Goal: Information Seeking & Learning: Learn about a topic

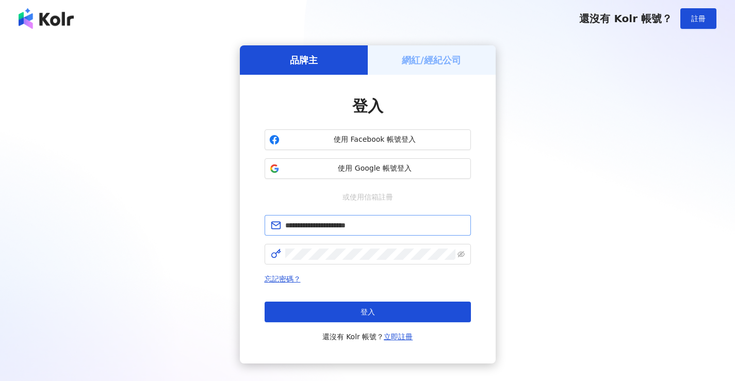
type input "**********"
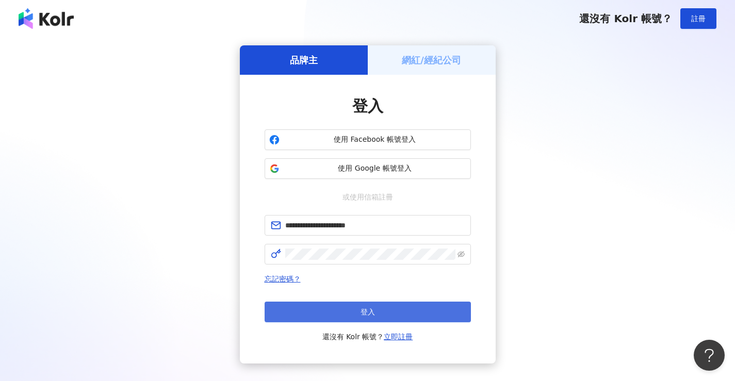
click at [348, 308] on button "登入" at bounding box center [367, 312] width 206 height 21
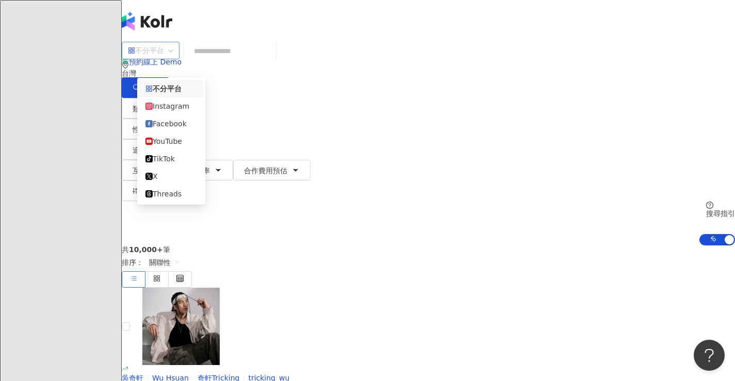
click at [173, 56] on span "不分平台" at bounding box center [150, 50] width 45 height 16
click at [186, 126] on div "Facebook" at bounding box center [171, 123] width 52 height 11
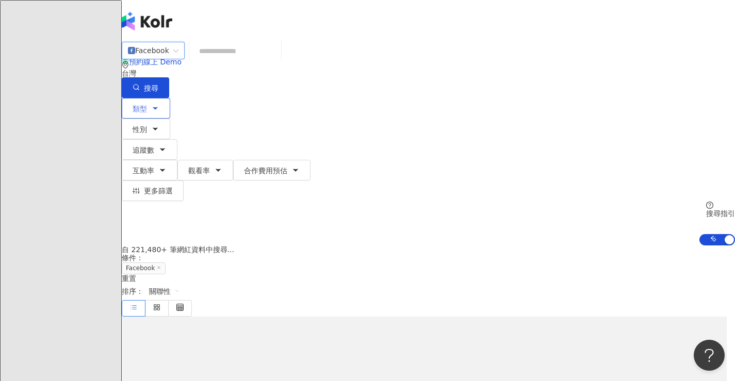
click at [162, 102] on button "類型" at bounding box center [146, 108] width 48 height 21
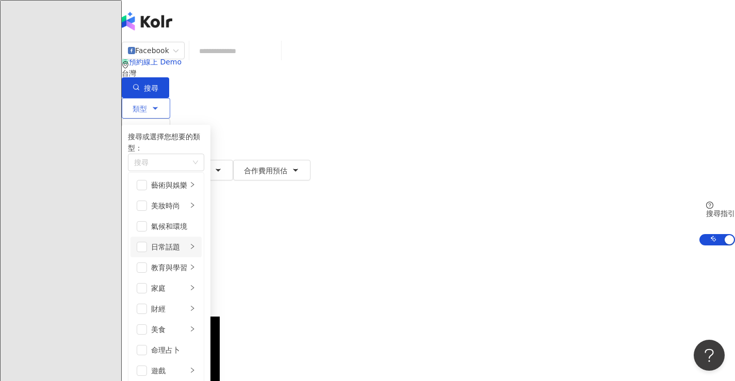
scroll to position [103, 0]
click at [147, 283] on span "button" at bounding box center [142, 288] width 10 height 10
click at [195, 285] on icon "right" at bounding box center [192, 288] width 6 height 6
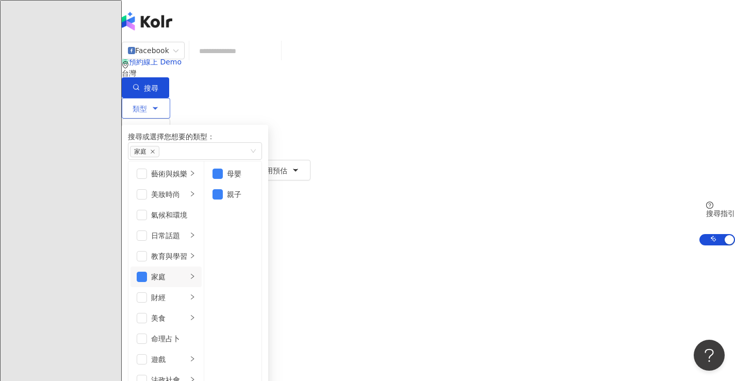
click at [159, 125] on icon "button" at bounding box center [155, 129] width 8 height 8
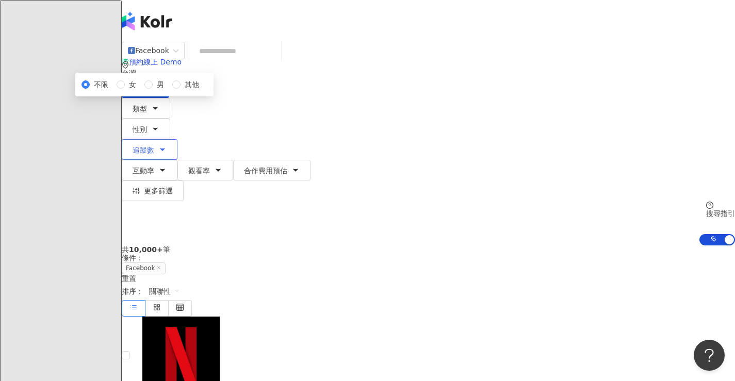
click at [154, 146] on span "追蹤數" at bounding box center [143, 150] width 22 height 8
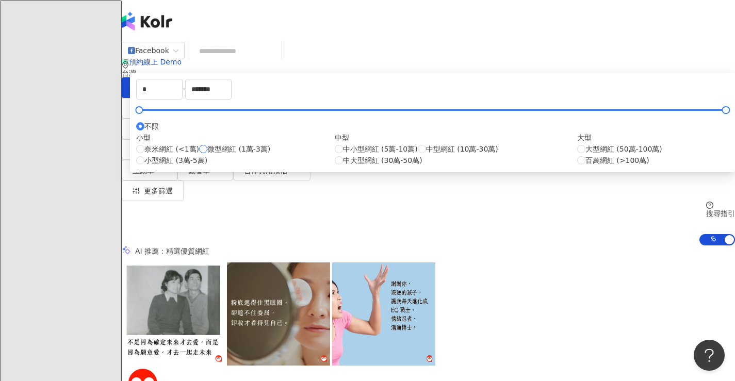
type input "*****"
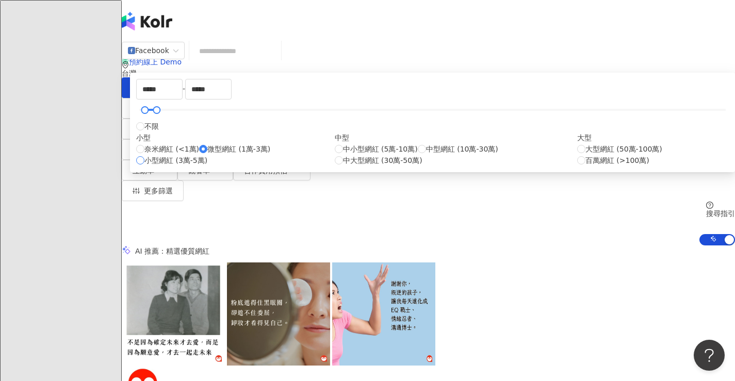
type input "*****"
click at [372, 122] on div "***** - ***** 不限 小型 奈米網紅 (<1萬) 微型網紅 (1萬-3萬) 小型網紅 (3萬-5萬) 中型 中小型網紅 (5萬-10萬) 中型網紅…" at bounding box center [432, 122] width 605 height 99
click at [154, 166] on span "互動率" at bounding box center [143, 170] width 22 height 8
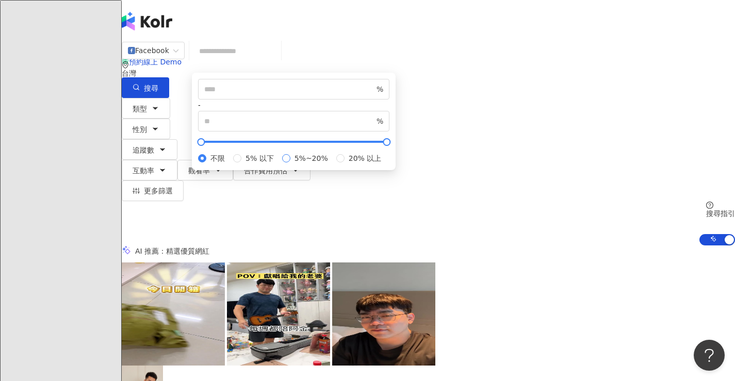
click at [332, 164] on span "5%~20%" at bounding box center [311, 158] width 42 height 11
type input "*"
type input "**"
click at [282, 125] on div "Facebook 台灣 搜尋 類型 性別 追蹤數 互動率 觀看率 合作費用預估 更多篩選 不限 女 男 其他 ***** - ***** 不限 小型 奈米網紅…" at bounding box center [428, 143] width 613 height 204
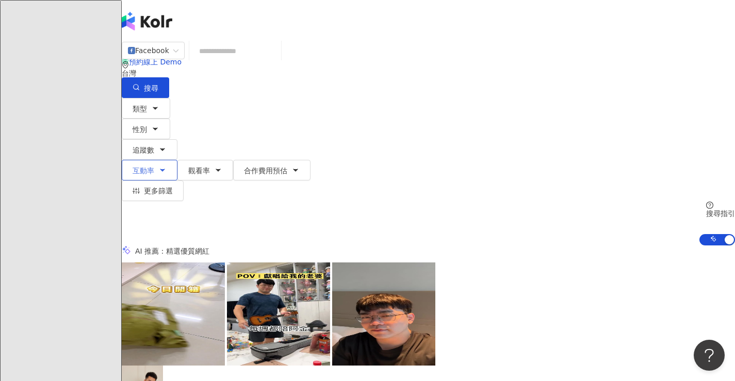
click at [154, 166] on span "互動率" at bounding box center [143, 170] width 22 height 8
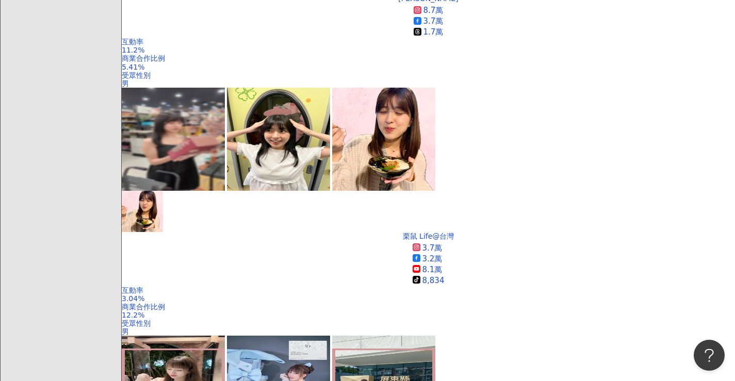
scroll to position [670, 0]
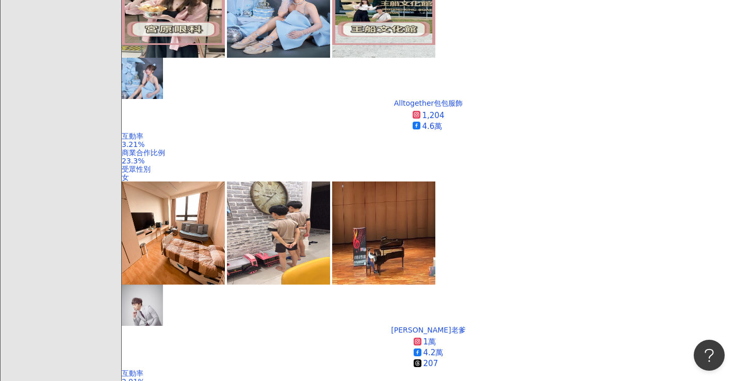
scroll to position [1134, 0]
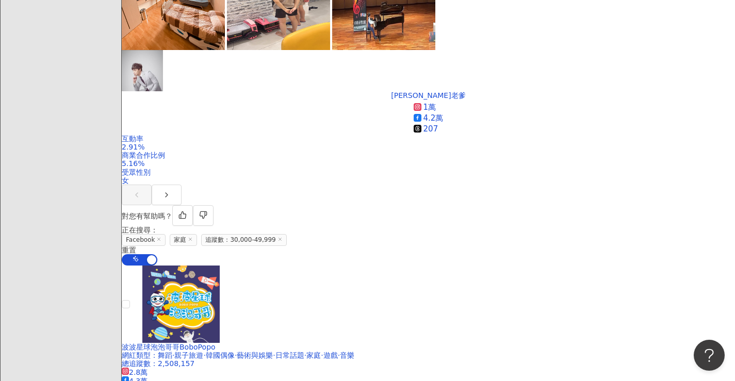
scroll to position [1289, 0]
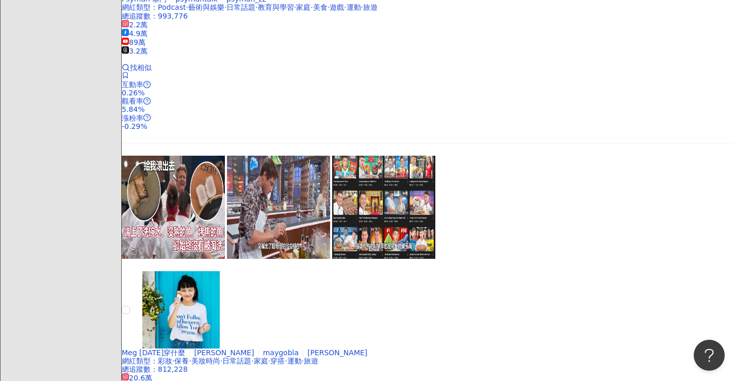
scroll to position [2010, 0]
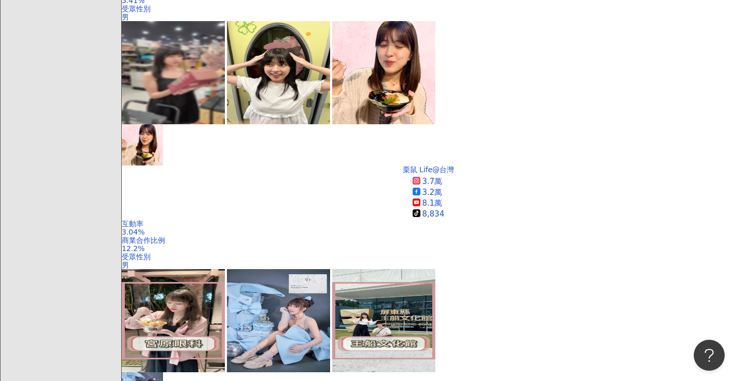
scroll to position [1891, 0]
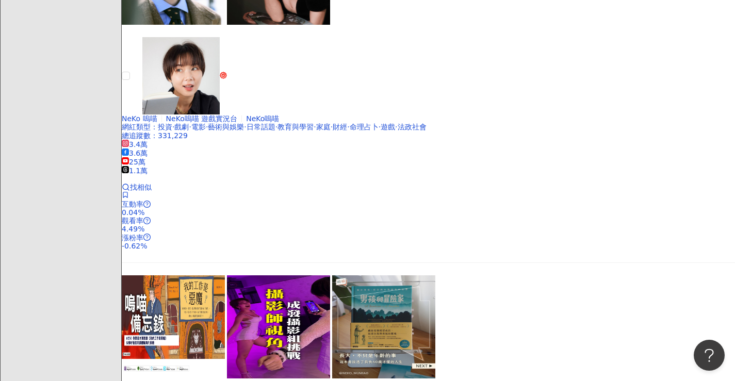
scroll to position [1788, 0]
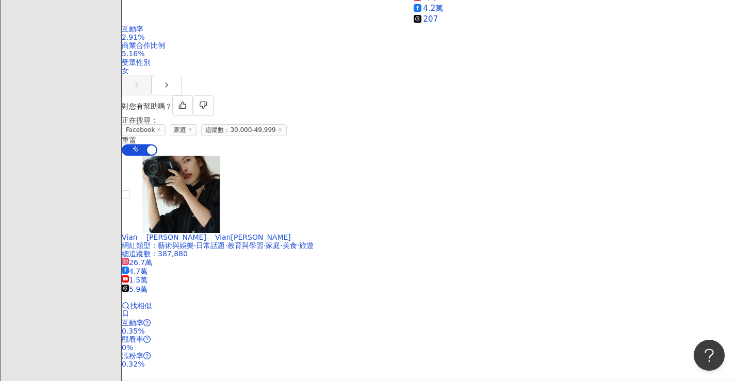
scroll to position [1221, 0]
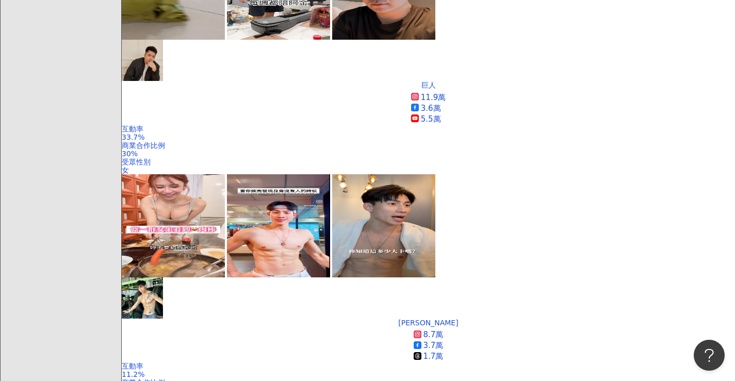
scroll to position [344, 0]
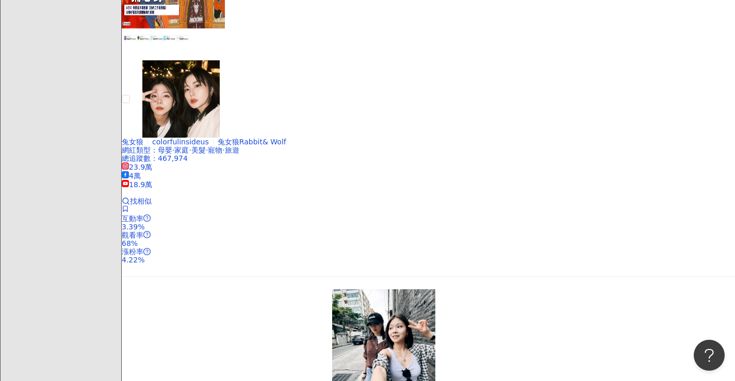
scroll to position [2177, 0]
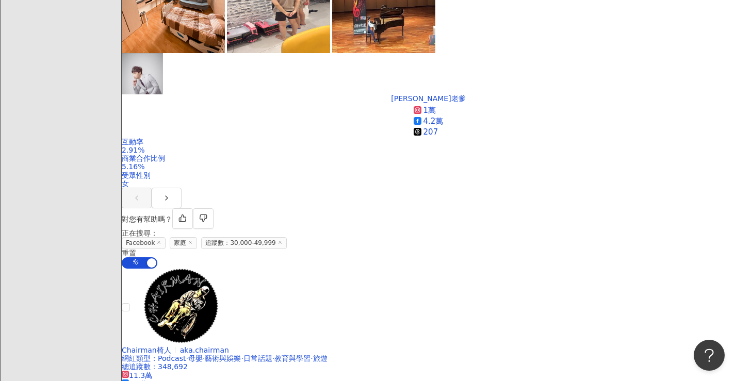
scroll to position [1262, 0]
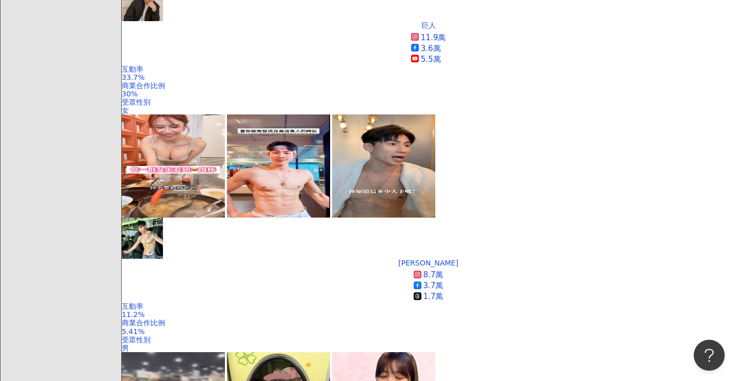
scroll to position [437, 0]
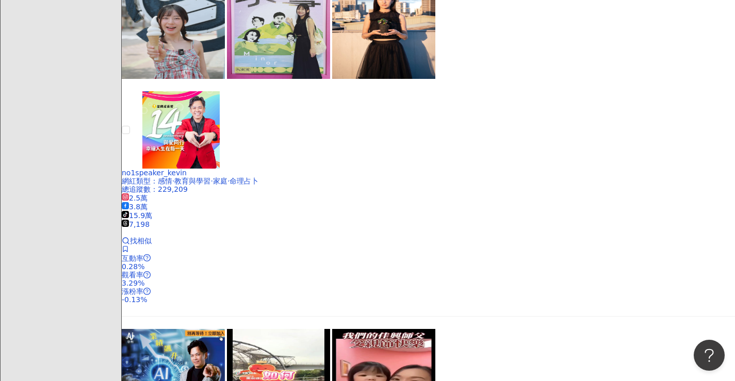
scroll to position [2138, 0]
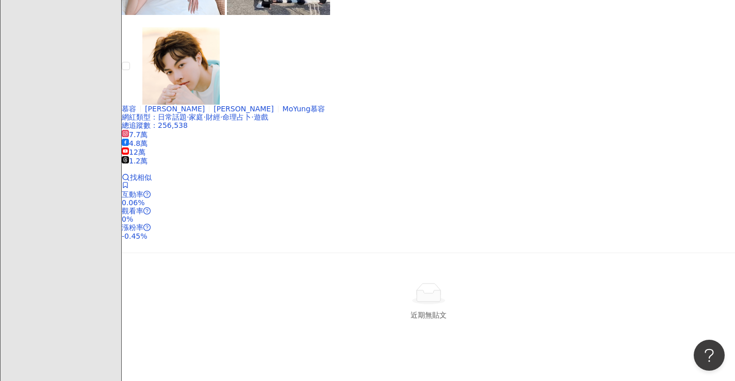
scroll to position [1886, 0]
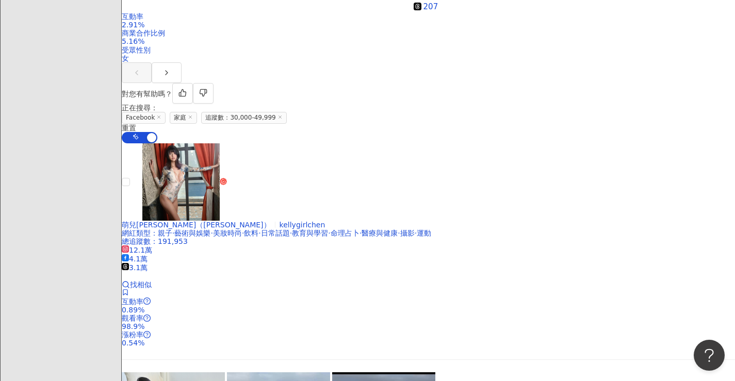
scroll to position [1370, 0]
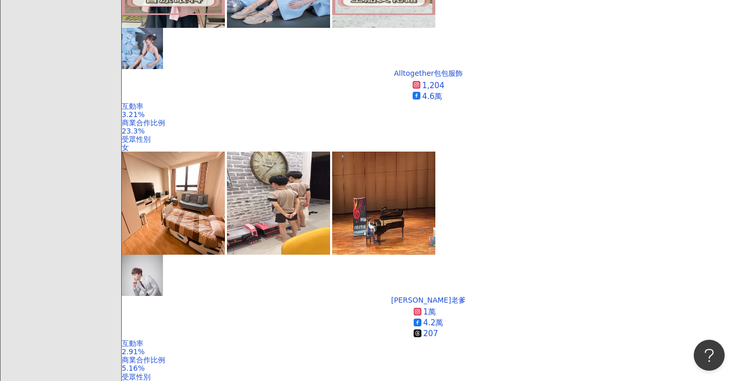
scroll to position [1112, 0]
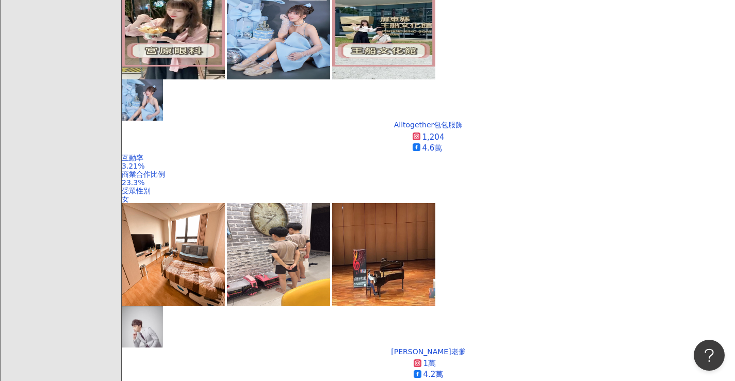
scroll to position [597, 0]
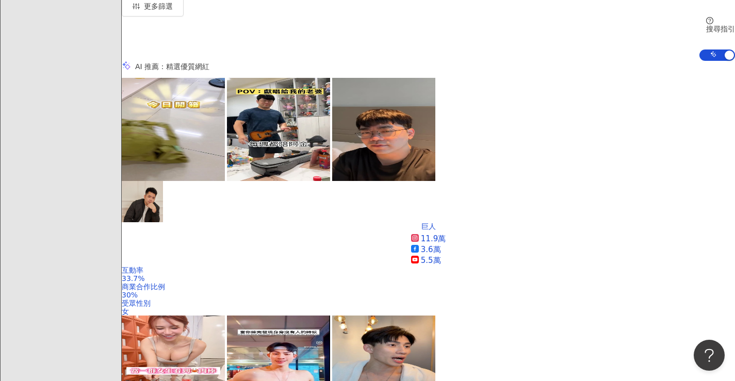
scroll to position [2041, 0]
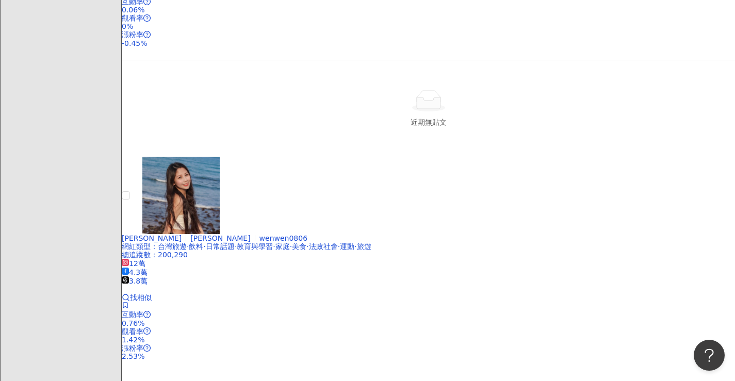
drag, startPoint x: 465, startPoint y: 192, endPoint x: 466, endPoint y: 169, distance: 23.2
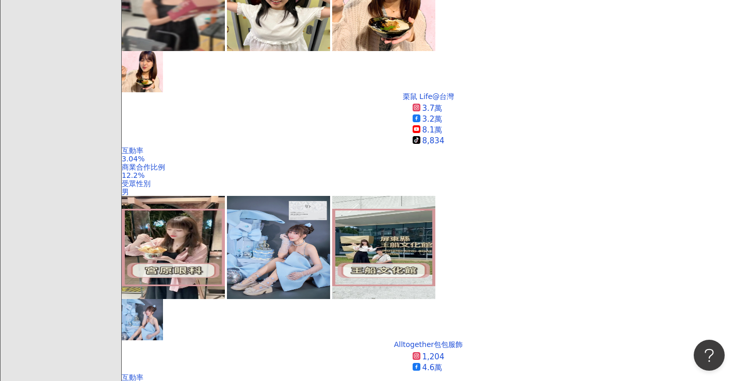
scroll to position [738, 0]
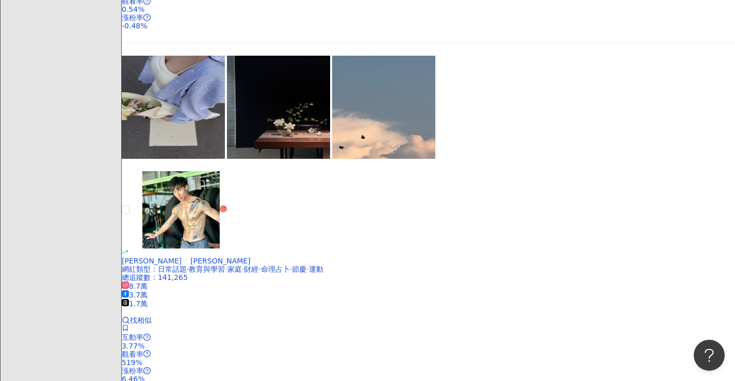
scroll to position [2026, 0]
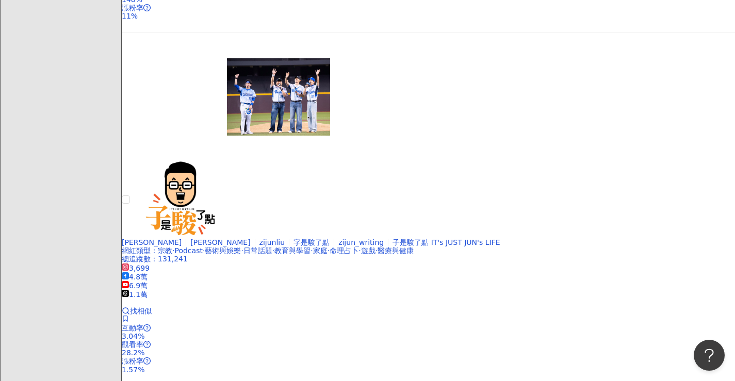
scroll to position [1585, 0]
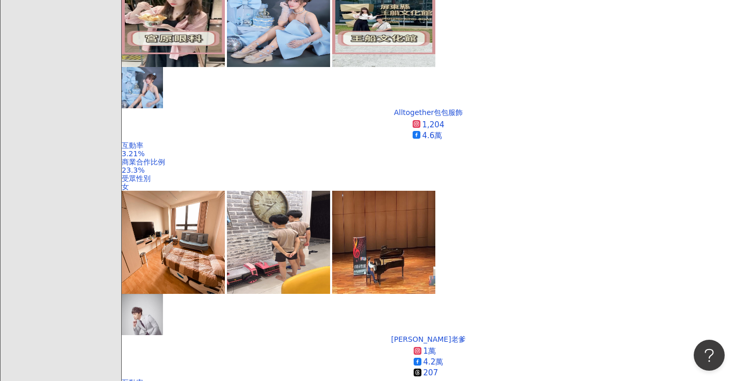
scroll to position [1018, 0]
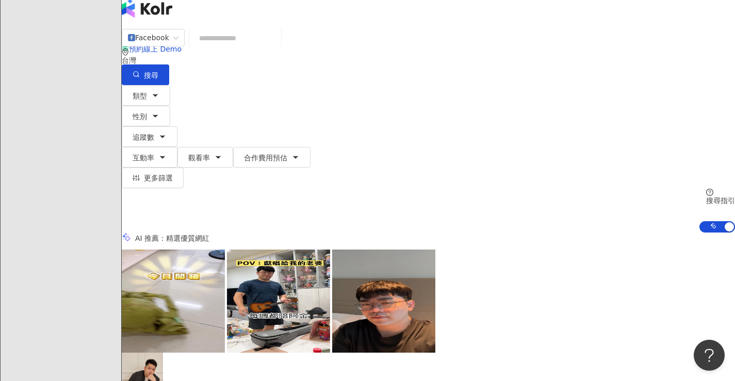
scroll to position [0, 0]
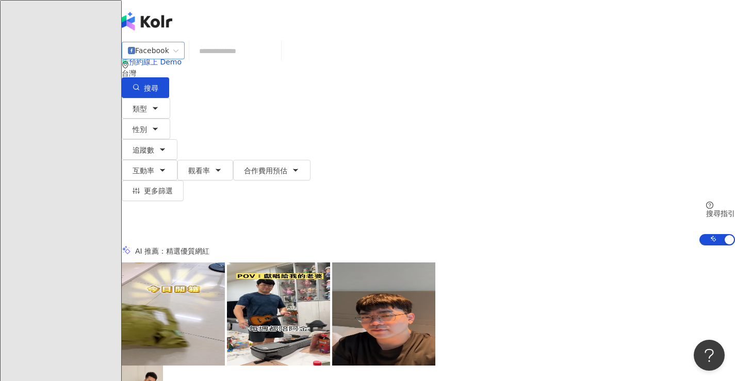
click at [178, 59] on span "Facebook" at bounding box center [153, 50] width 51 height 16
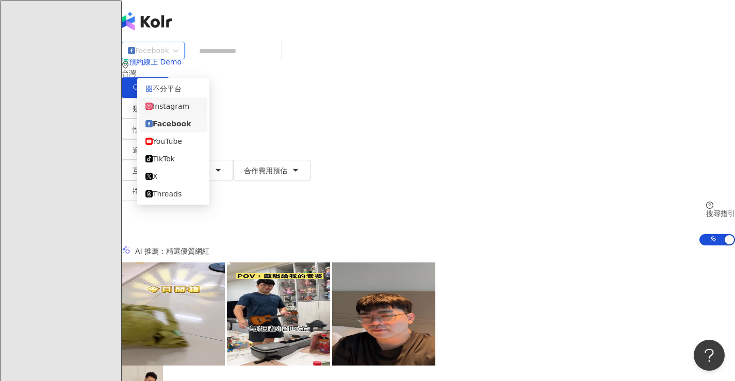
drag, startPoint x: 178, startPoint y: 110, endPoint x: 267, endPoint y: 134, distance: 91.8
click at [267, 134] on body "AI 找網紅 找貼文 資源庫 效益預測報告 BETA 商案媒合 洞察報告 趨勢分析 競品分析 立即安裝 瀏覽器外掛 el-icon-cs 預約線上 Demo …" at bounding box center [367, 190] width 735 height 381
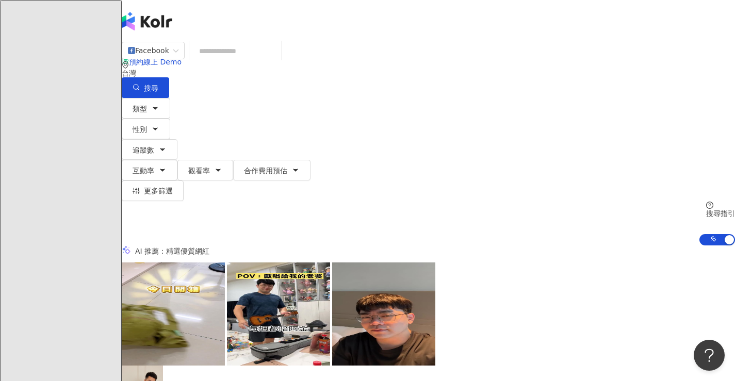
click at [257, 131] on div "Facebook 台灣 搜尋 類型 性別 追蹤數 互動率 觀看率 合作費用預估 更多篩選 不限 女 男 其他 ***** - ***** 不限 小型 奈米網紅…" at bounding box center [428, 143] width 613 height 204
click at [164, 107] on button "類型" at bounding box center [146, 108] width 48 height 21
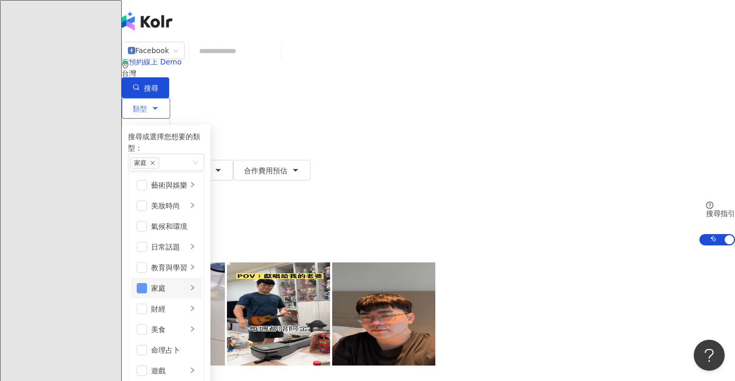
click at [147, 293] on span "button" at bounding box center [142, 288] width 10 height 10
click at [166, 145] on icon "button" at bounding box center [162, 149] width 8 height 8
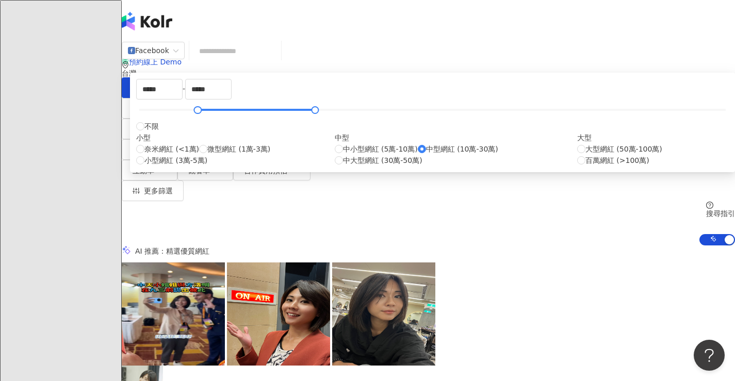
type input "******"
type input "*****"
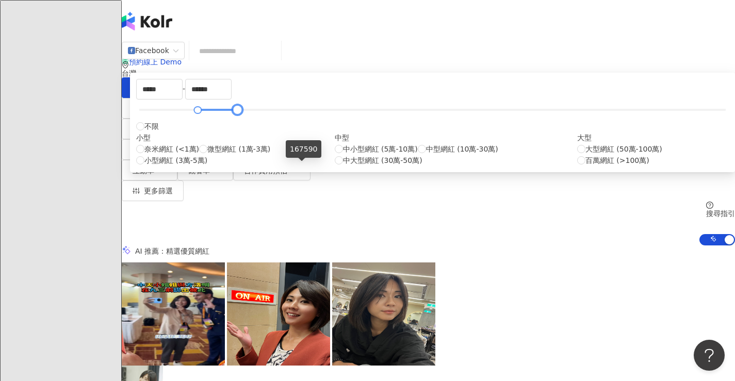
type input "******"
drag, startPoint x: 272, startPoint y: 168, endPoint x: 304, endPoint y: 171, distance: 32.1
click at [240, 113] on div at bounding box center [238, 110] width 6 height 6
type input "******"
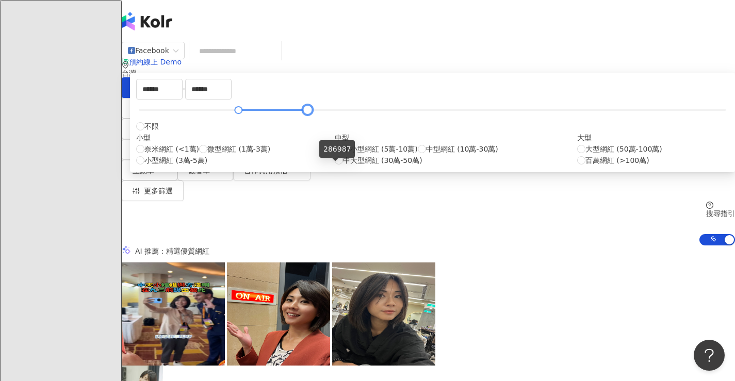
drag, startPoint x: 285, startPoint y: 167, endPoint x: 335, endPoint y: 169, distance: 50.0
click at [310, 113] on div at bounding box center [308, 110] width 6 height 6
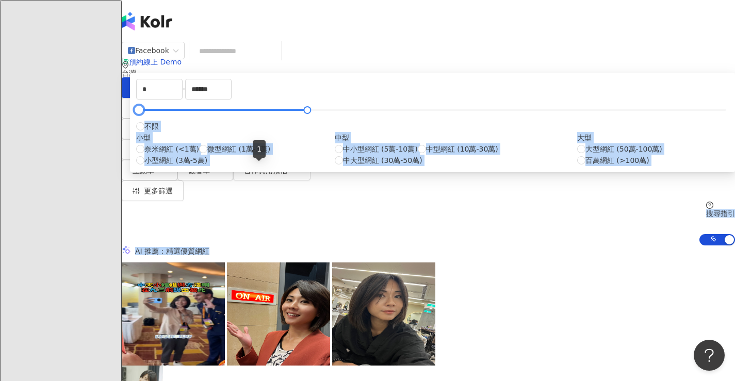
drag, startPoint x: 301, startPoint y: 166, endPoint x: 242, endPoint y: 163, distance: 59.4
click at [303, 149] on div "166507" at bounding box center [303, 149] width 36 height 18
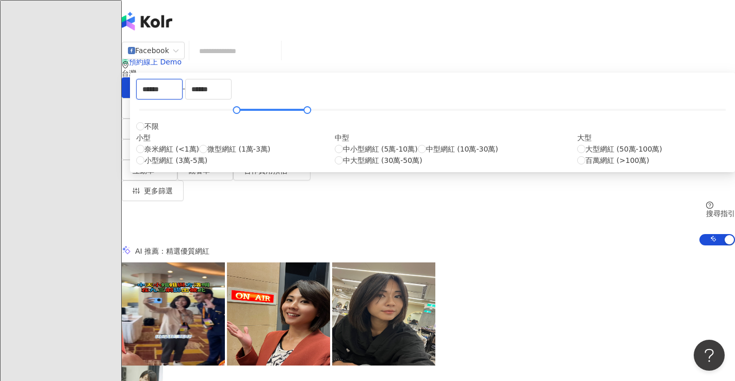
drag, startPoint x: 306, startPoint y: 142, endPoint x: 208, endPoint y: 143, distance: 97.4
type input "*****"
click at [231, 99] on input "******" at bounding box center [208, 89] width 45 height 20
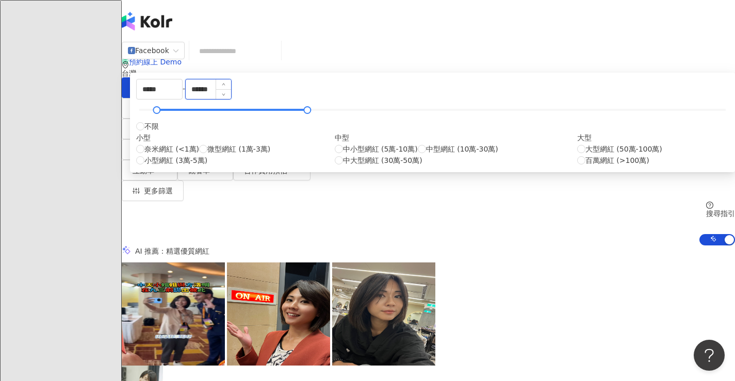
click at [231, 99] on input "******" at bounding box center [208, 89] width 45 height 20
type input "******"
click at [413, 122] on div "***** - ****** 不限 小型 奈米網紅 (<1萬) 微型網紅 (1萬-3萬) 小型網紅 (3萬-5萬) 中型 中小型網紅 (5萬-10萬) 中型網…" at bounding box center [432, 122] width 605 height 99
click at [558, 245] on div "AI 推薦 ： 精選優質網紅" at bounding box center [428, 250] width 613 height 11
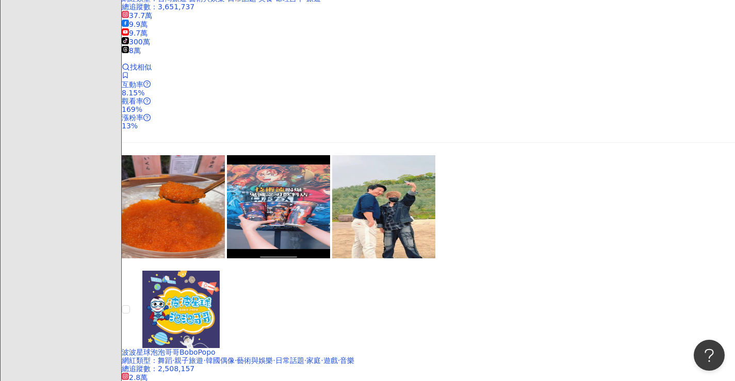
scroll to position [412, 0]
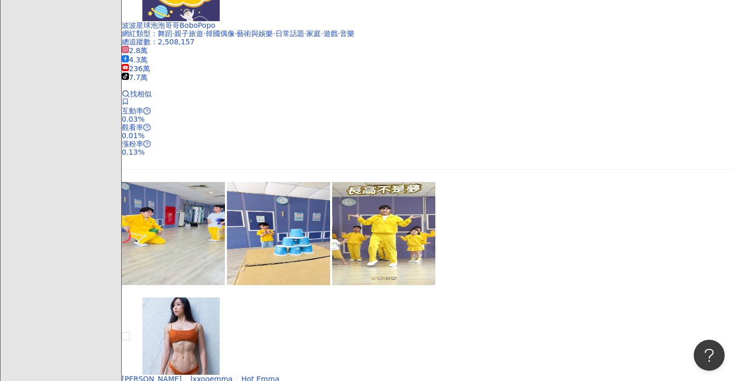
scroll to position [773, 0]
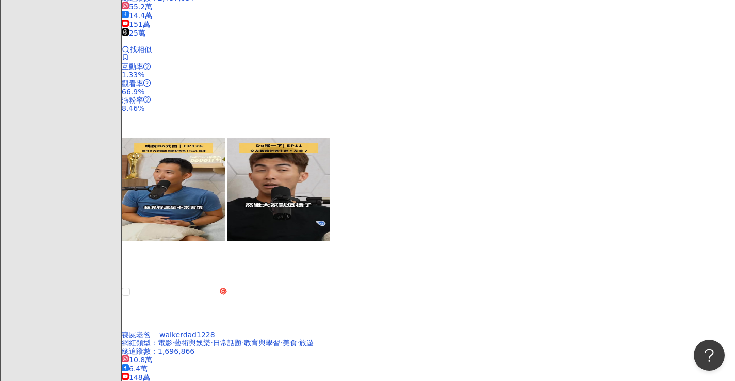
scroll to position [1804, 0]
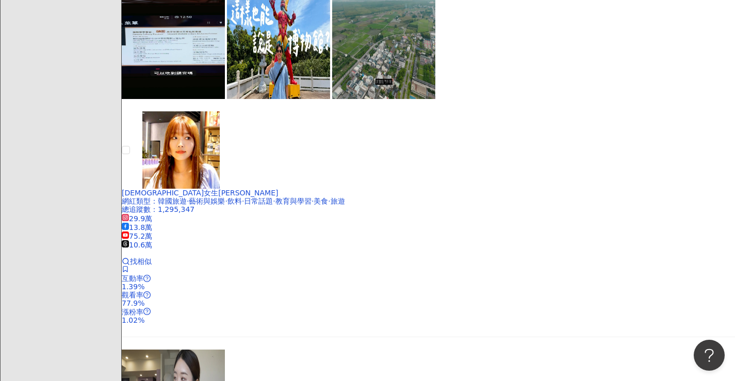
scroll to position [861, 0]
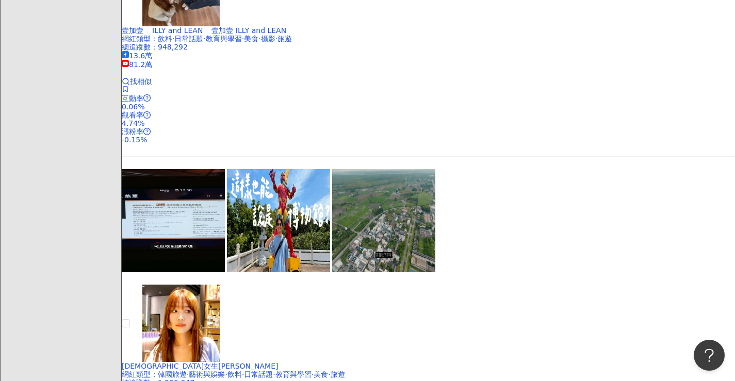
scroll to position [346, 0]
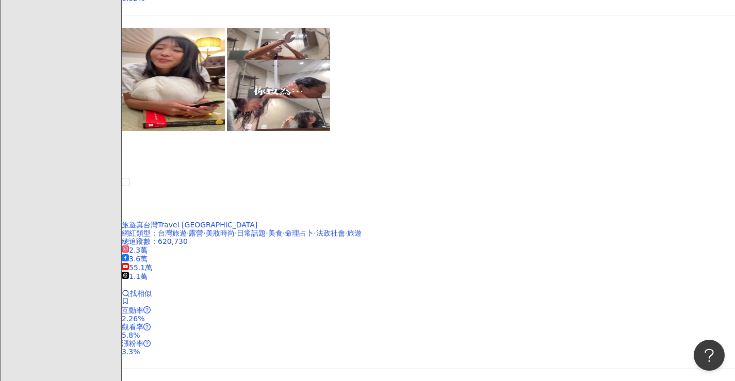
scroll to position [1136, 0]
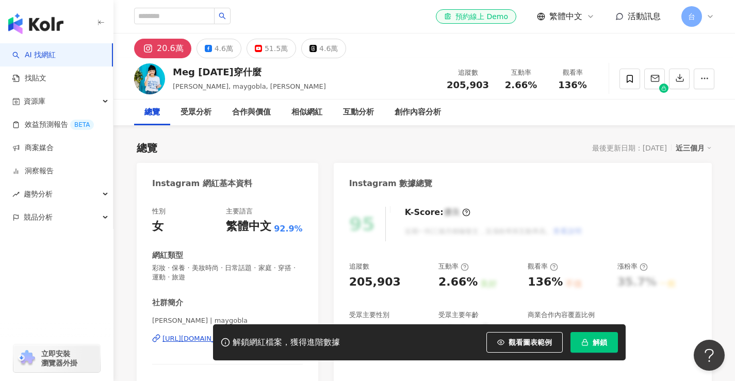
click at [194, 340] on div "解鎖網紅檔案，獲得進階數據 觀看圖表範例 解鎖" at bounding box center [367, 342] width 735 height 36
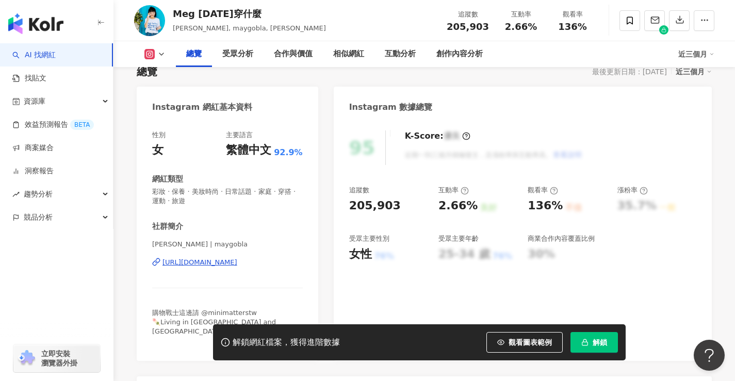
scroll to position [155, 0]
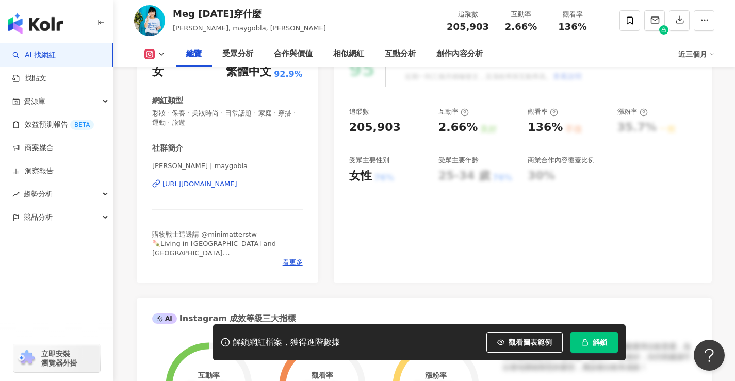
click at [237, 184] on div "https://www.instagram.com/maygobla/" at bounding box center [199, 183] width 75 height 9
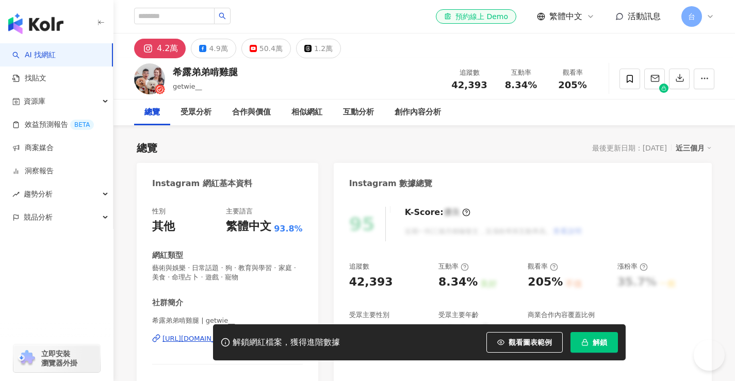
click at [268, 183] on div "Instagram 網紅基本資料 性別 其他 主要語言 繁體中文 93.8% 網紅類型 藝術與娛樂 · 日常話題 · 狗 · 教育與學習 · 家庭 · 美食 …" at bounding box center [227, 300] width 181 height 274
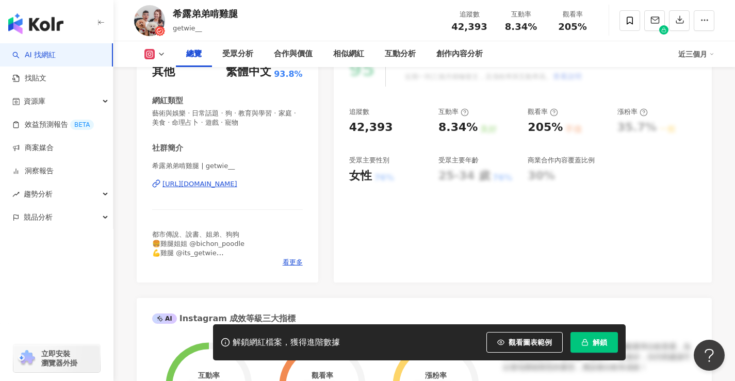
click at [237, 186] on div "https://www.instagram.com/getwie__/" at bounding box center [199, 183] width 75 height 9
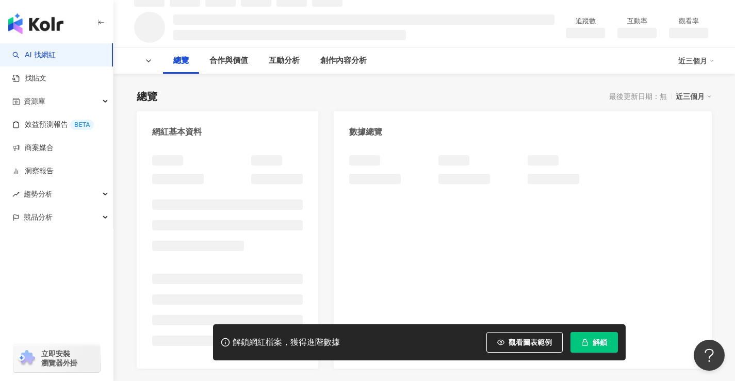
scroll to position [151, 0]
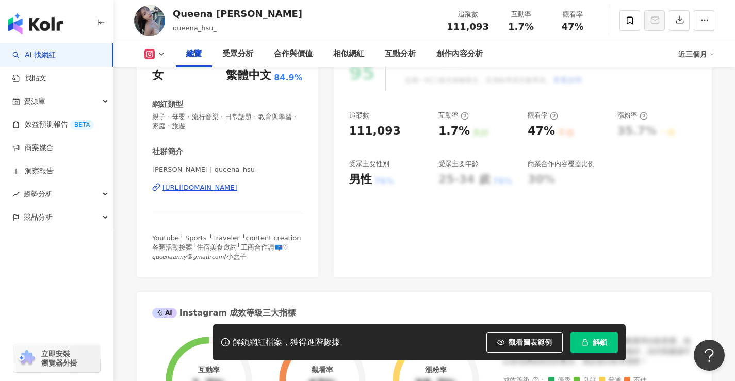
click at [237, 192] on div "https://www.instagram.com/queena_hsu_/" at bounding box center [199, 187] width 75 height 9
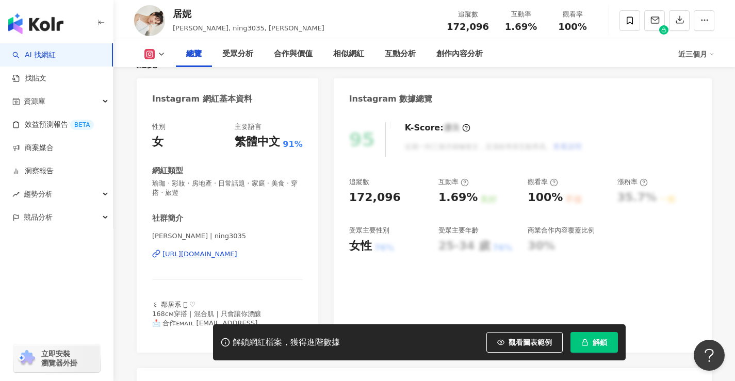
scroll to position [103, 0]
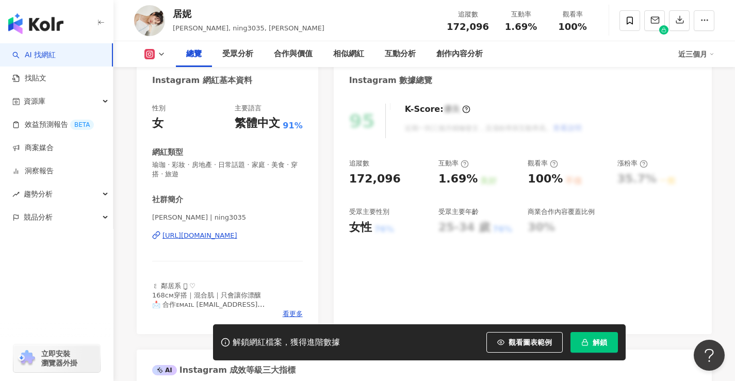
click at [237, 238] on div "https://www.instagram.com/ning3035/" at bounding box center [199, 235] width 75 height 9
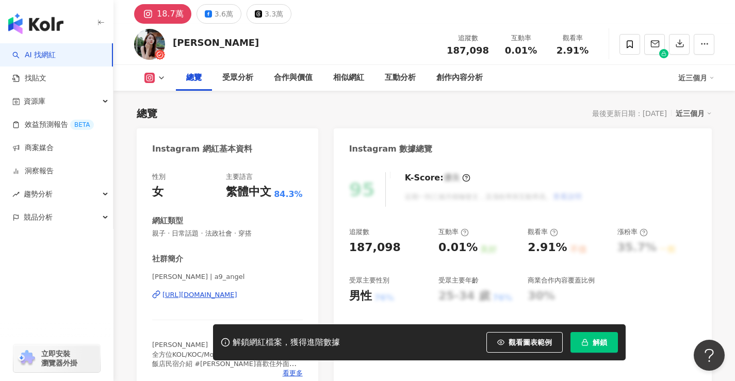
scroll to position [52, 0]
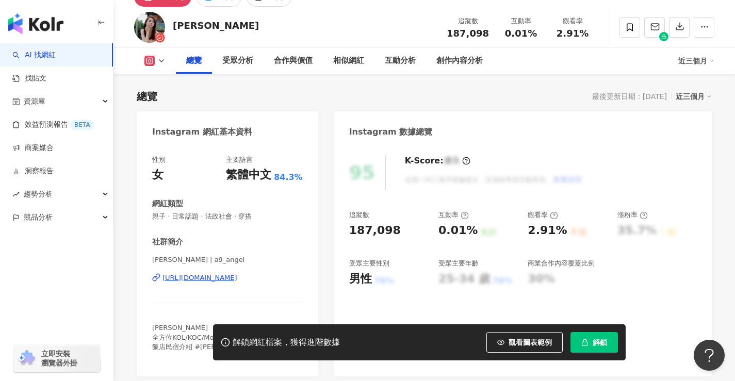
click at [235, 278] on div "https://www.instagram.com/a9_angel/" at bounding box center [199, 277] width 75 height 9
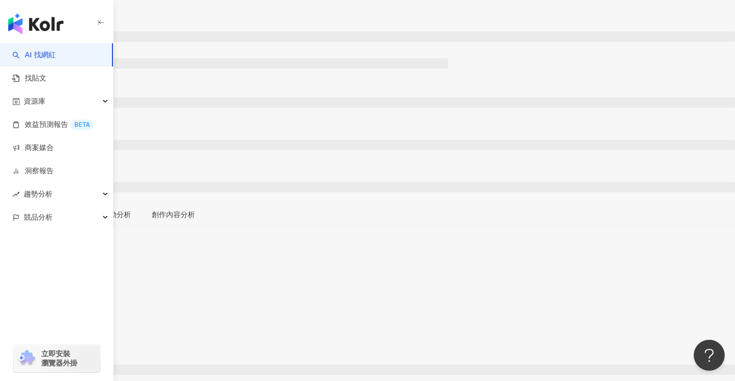
scroll to position [103, 0]
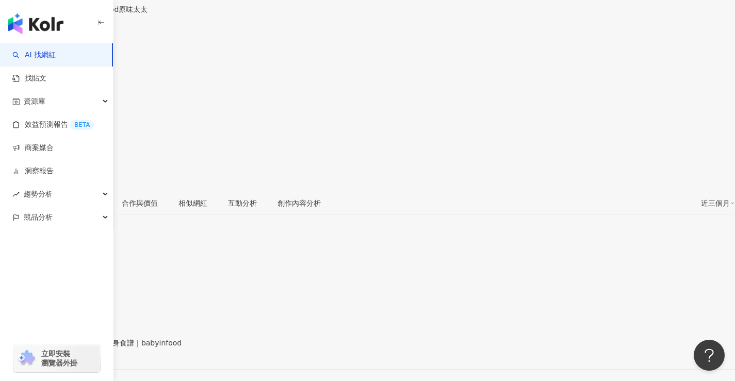
click at [91, 347] on div "[URL][DOMAIN_NAME]" at bounding box center [50, 351] width 80 height 8
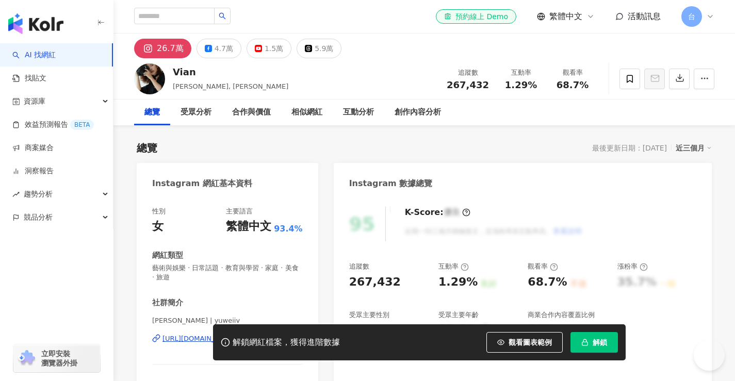
scroll to position [122, 0]
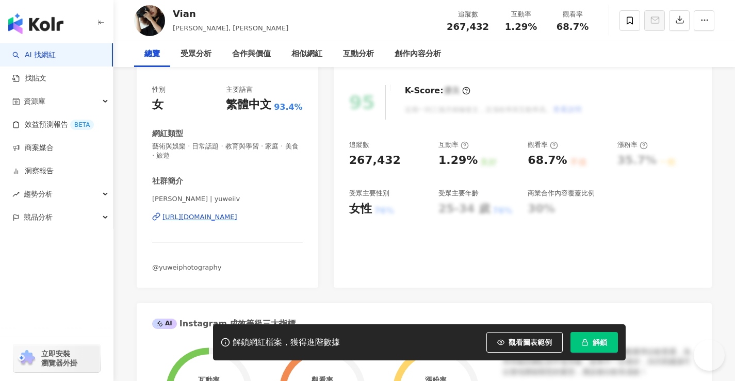
click at [237, 212] on div "https://www.instagram.com/yuweiiv/" at bounding box center [199, 216] width 75 height 9
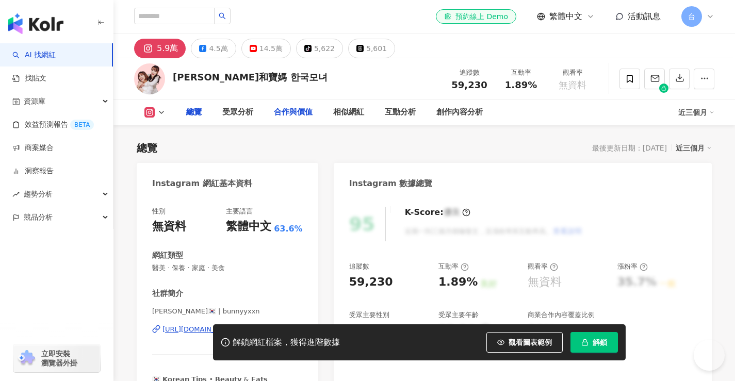
click at [281, 125] on div "合作與價值" at bounding box center [292, 112] width 59 height 26
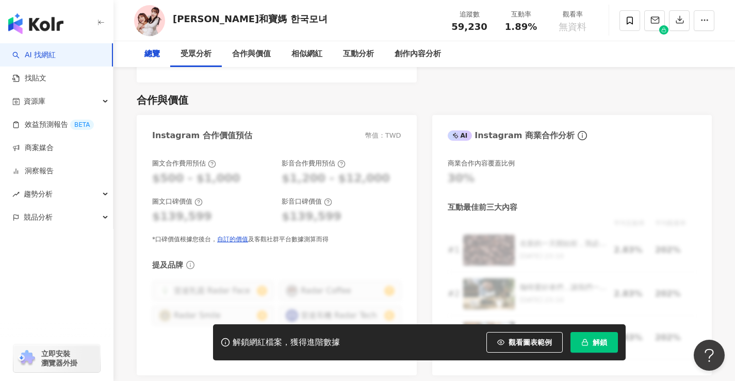
scroll to position [22, 0]
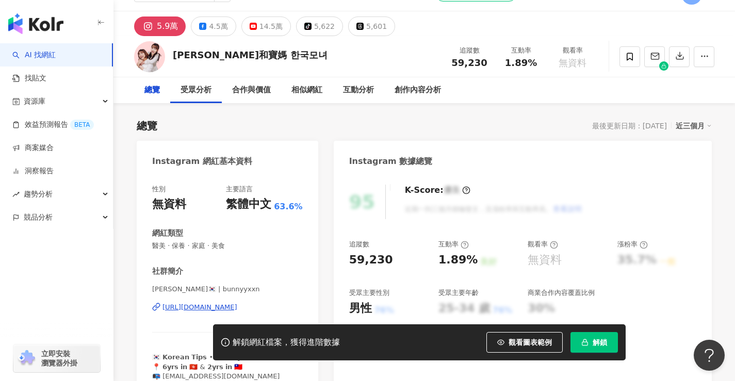
click at [237, 303] on div "[URL][DOMAIN_NAME]" at bounding box center [199, 307] width 75 height 9
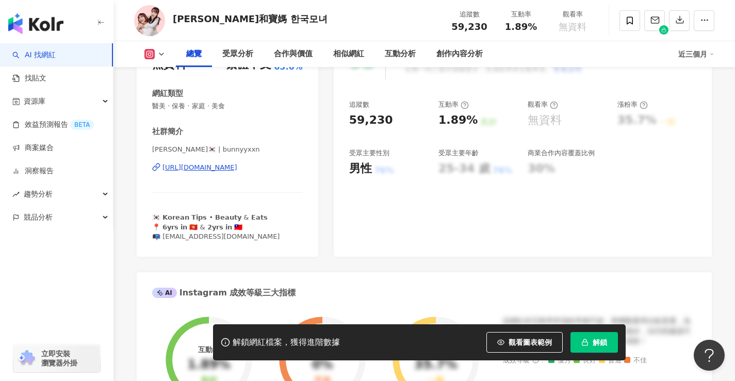
scroll to position [0, 0]
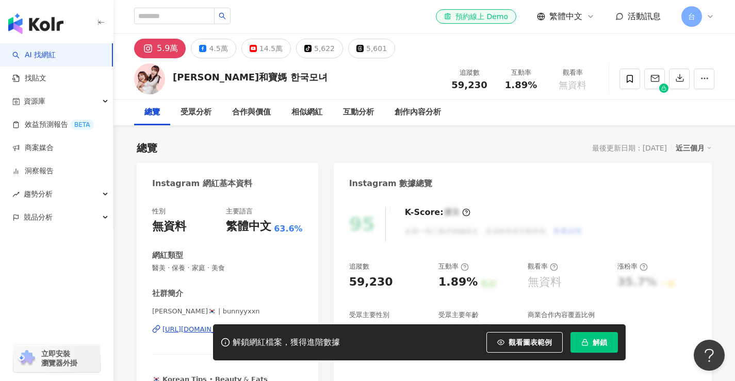
click at [237, 325] on div "[URL][DOMAIN_NAME]" at bounding box center [199, 329] width 75 height 9
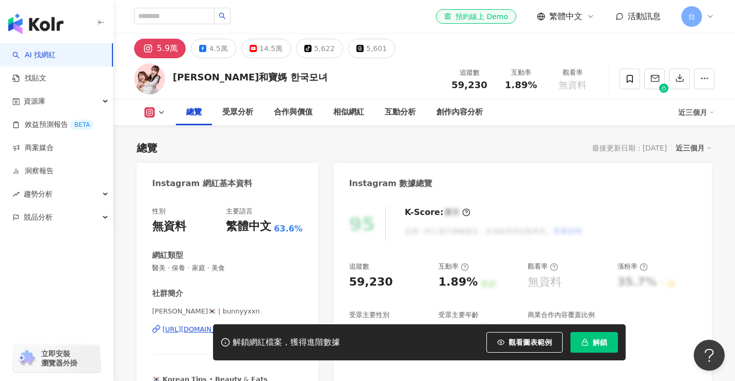
scroll to position [103, 0]
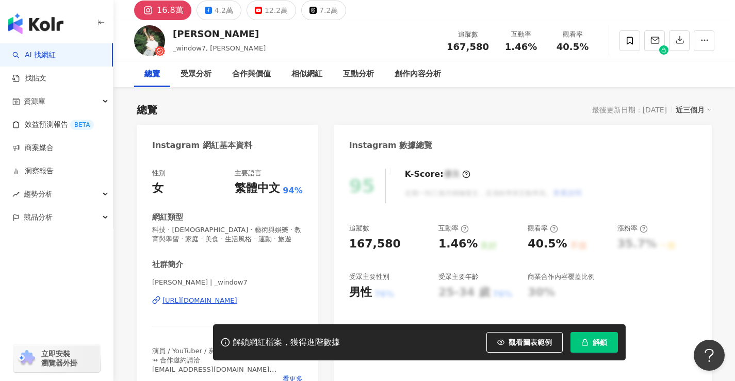
scroll to position [103, 0]
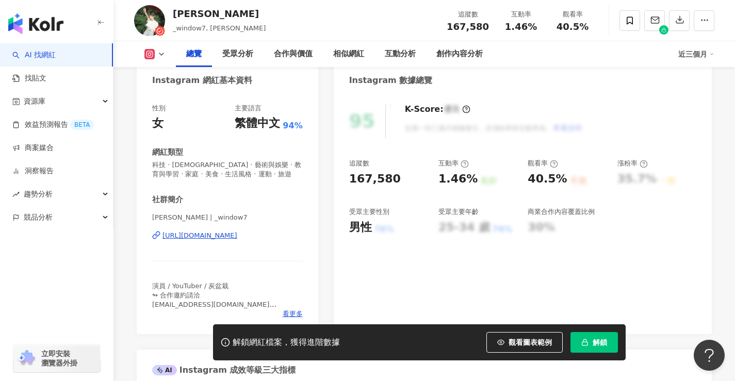
click at [237, 236] on div "https://www.instagram.com/_window7/" at bounding box center [199, 235] width 75 height 9
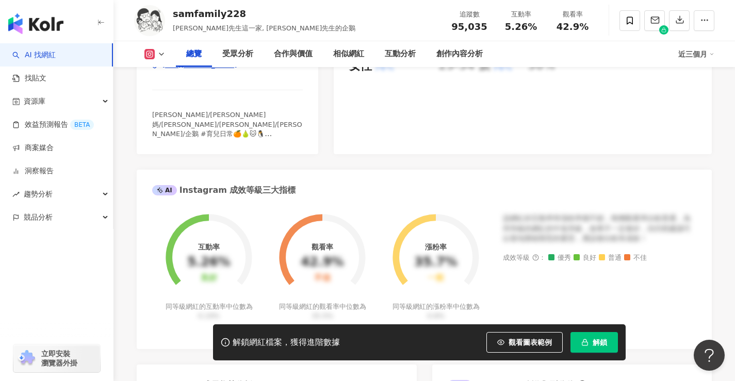
scroll to position [258, 0]
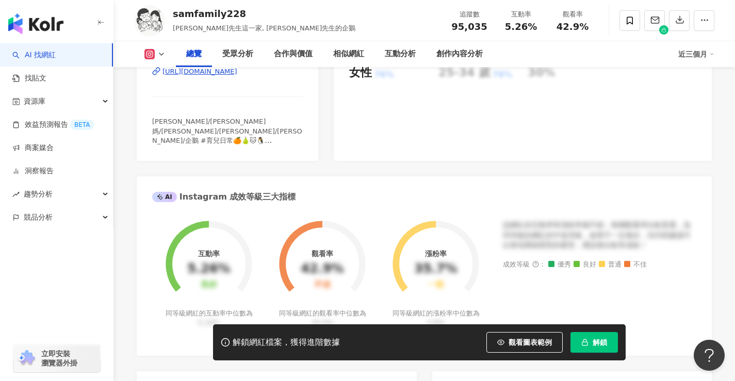
click at [237, 74] on div "https://www.instagram.com/samfamily228/" at bounding box center [199, 71] width 75 height 9
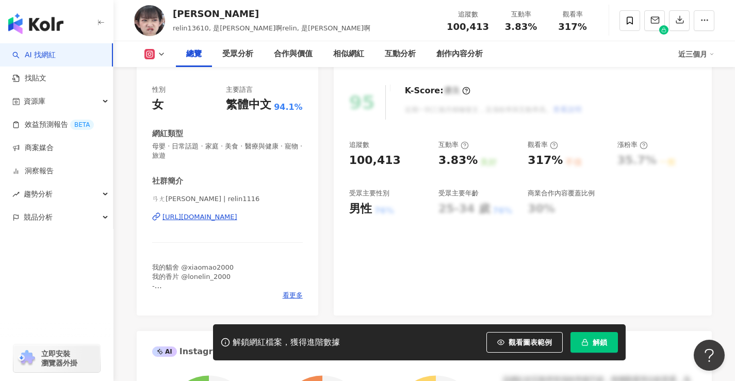
scroll to position [155, 0]
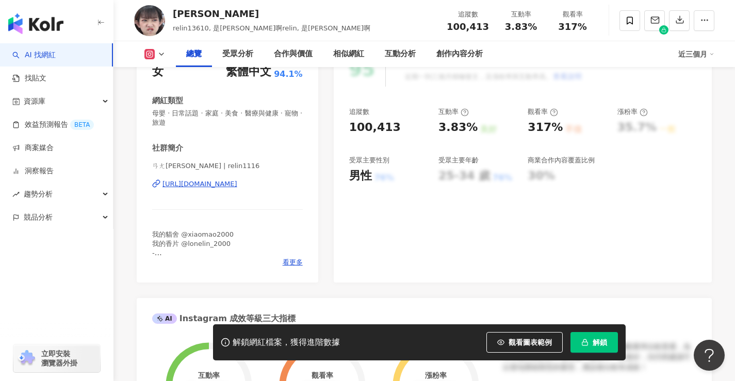
click at [237, 187] on div "https://www.instagram.com/relin1116/" at bounding box center [199, 183] width 75 height 9
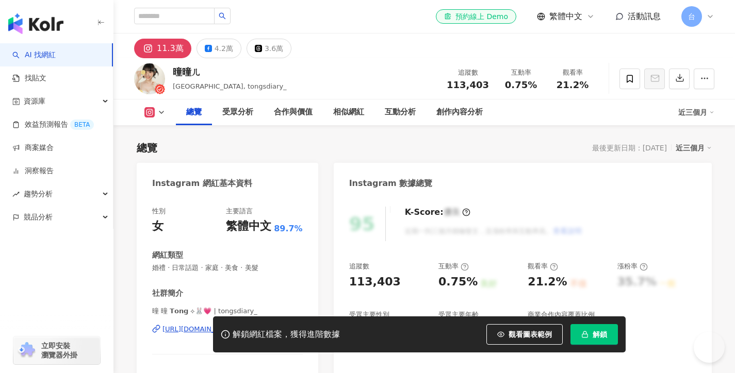
click at [237, 325] on div "[URL][DOMAIN_NAME]" at bounding box center [199, 329] width 75 height 9
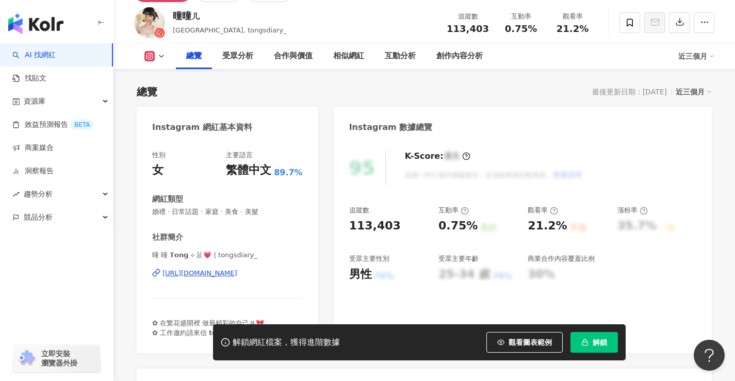
scroll to position [52, 0]
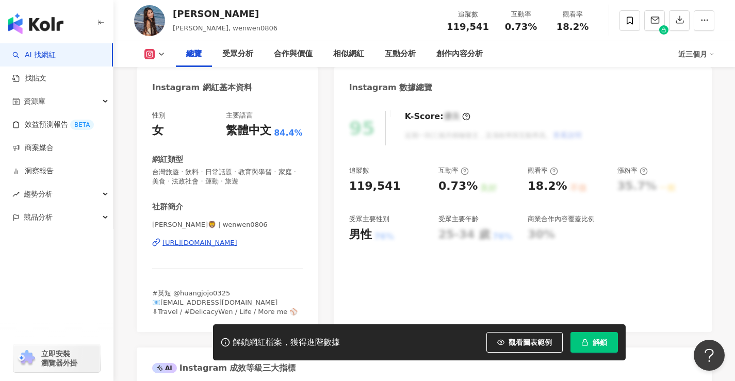
scroll to position [155, 0]
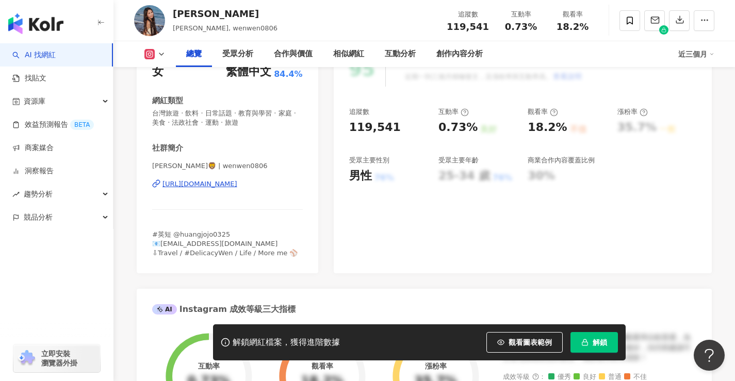
click at [220, 184] on div "[URL][DOMAIN_NAME]" at bounding box center [199, 183] width 75 height 9
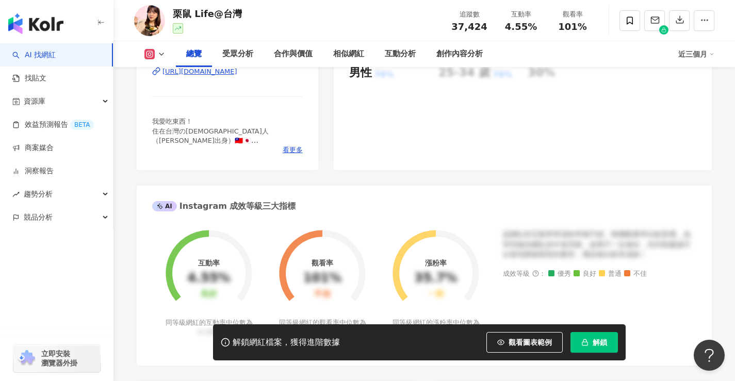
scroll to position [52, 0]
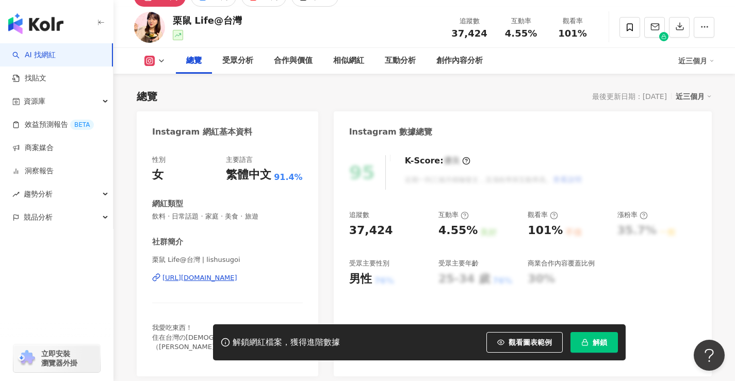
click at [237, 276] on div "https://www.instagram.com/lishusugoi/" at bounding box center [199, 277] width 75 height 9
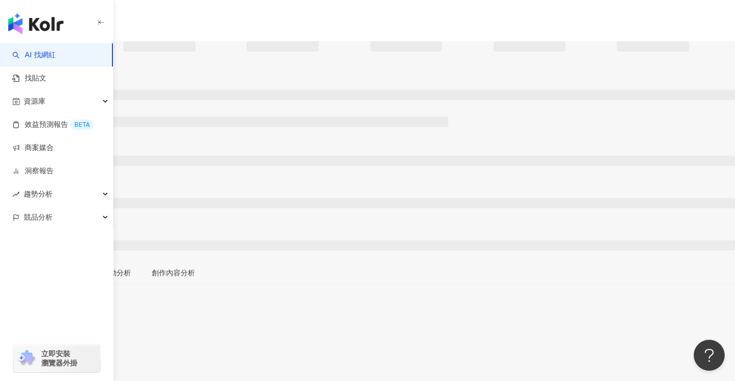
scroll to position [54, 0]
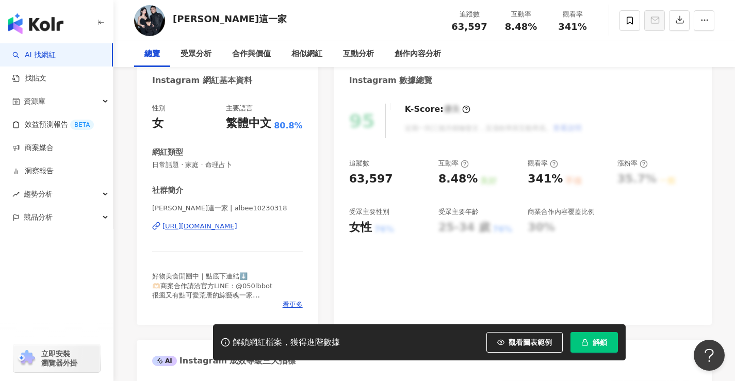
click at [237, 224] on div "https://www.instagram.com/albee10230318/" at bounding box center [199, 226] width 75 height 9
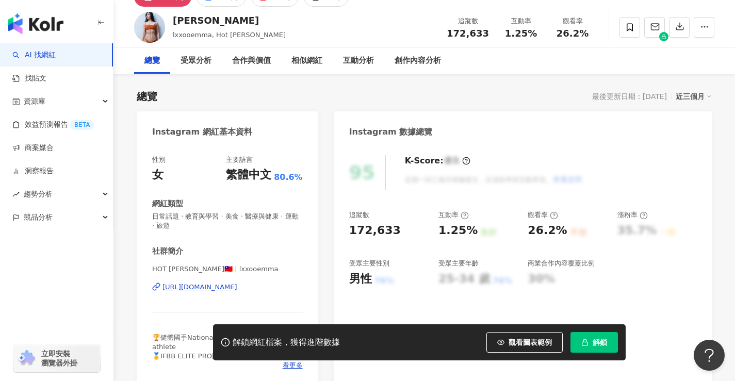
click at [237, 288] on div "https://www.instagram.com/lxxooemma/" at bounding box center [199, 286] width 75 height 9
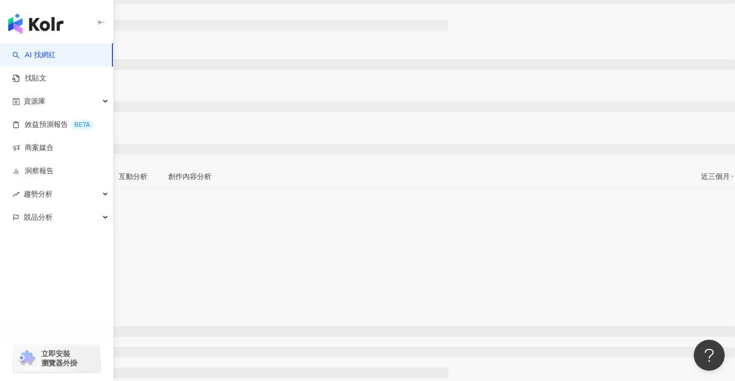
scroll to position [103, 0]
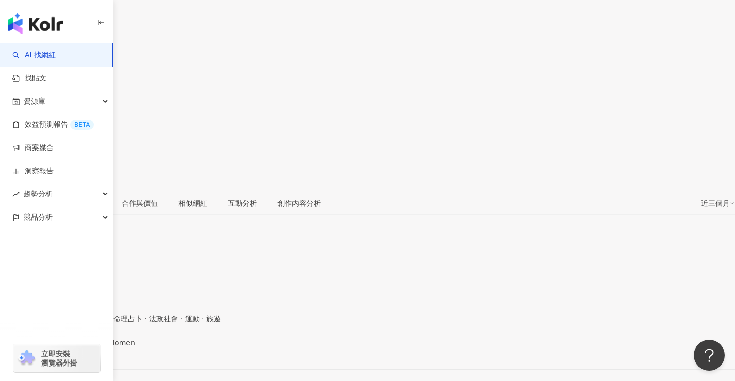
scroll to position [155, 0]
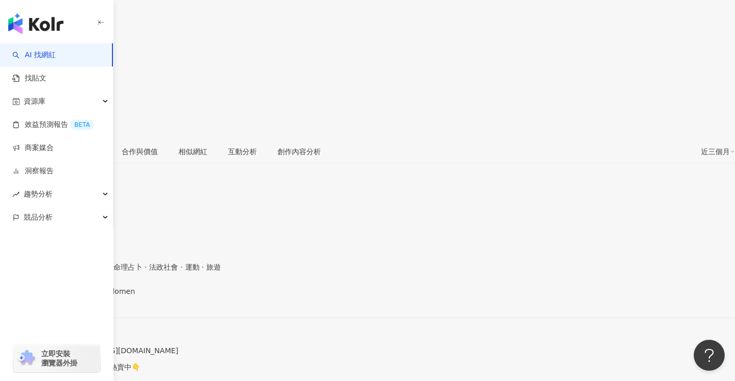
click at [91, 296] on div "[URL][DOMAIN_NAME]" at bounding box center [50, 300] width 80 height 8
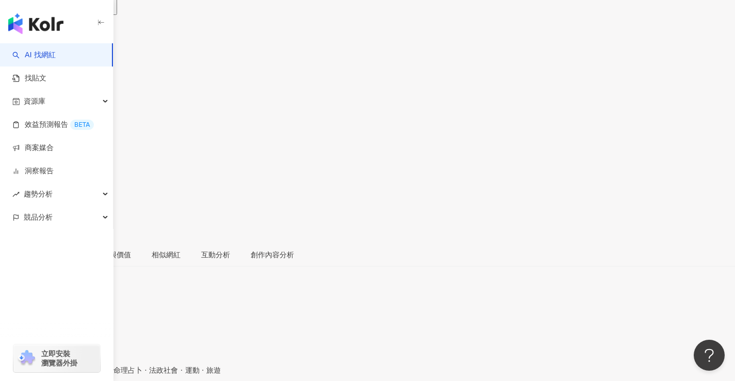
scroll to position [0, 0]
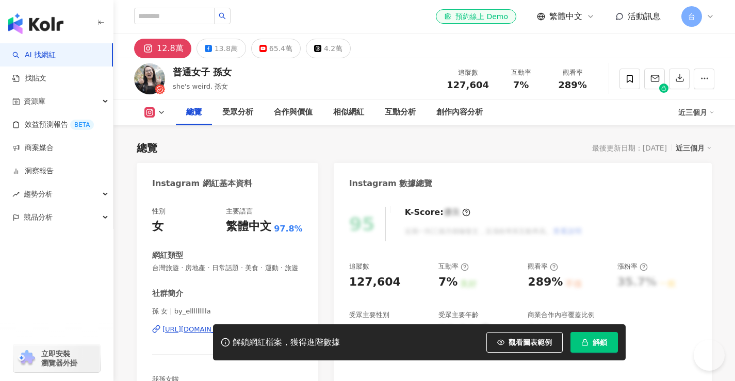
scroll to position [98, 0]
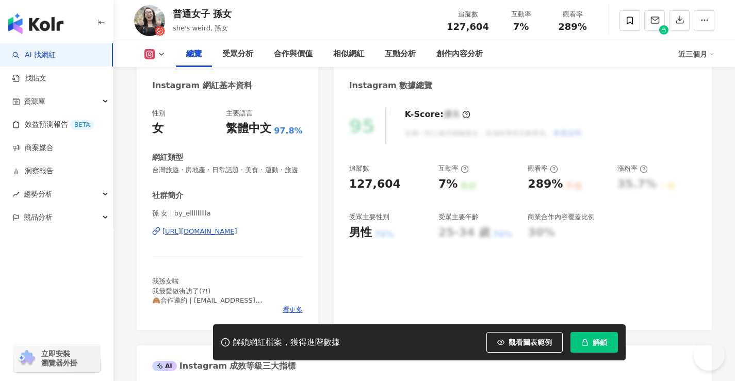
click at [237, 233] on div "[URL][DOMAIN_NAME]" at bounding box center [199, 231] width 75 height 9
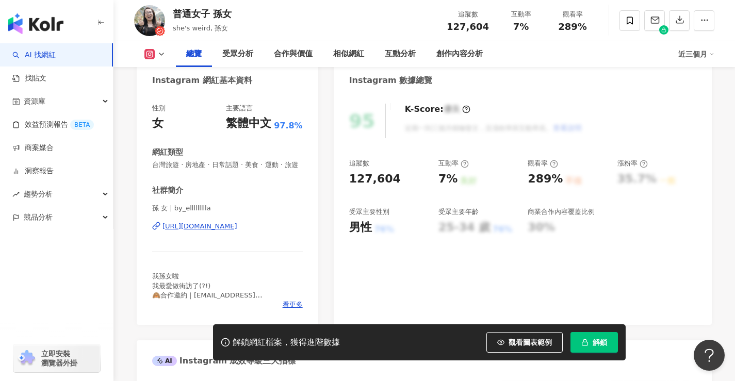
scroll to position [0, 0]
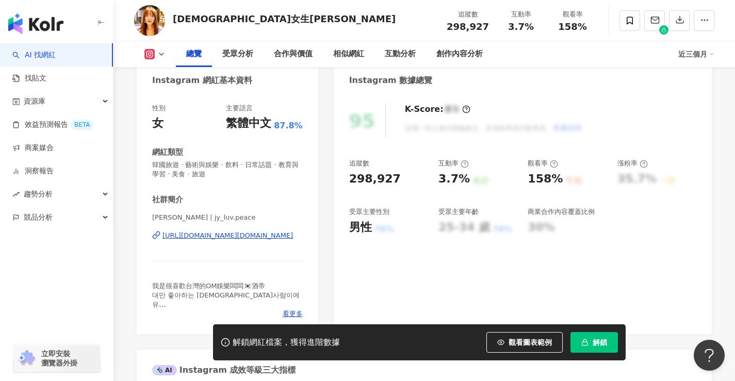
click at [251, 235] on div "https://www.instagram.com/jy_luv.peace/" at bounding box center [227, 235] width 130 height 9
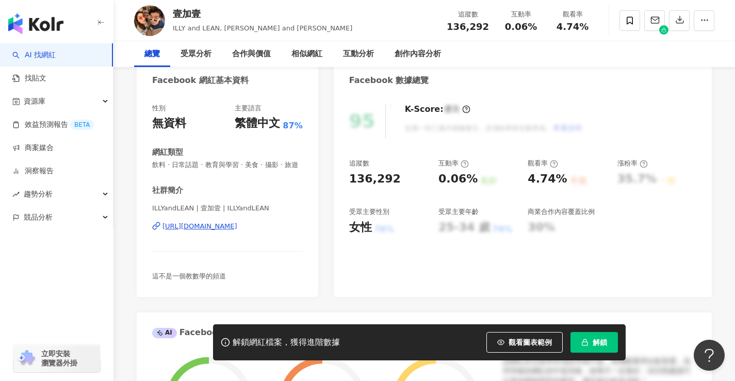
click at [237, 231] on div "[URL][DOMAIN_NAME]" at bounding box center [199, 226] width 75 height 9
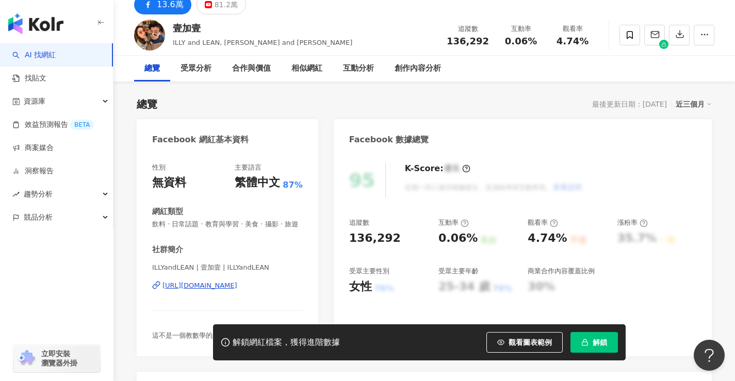
scroll to position [155, 0]
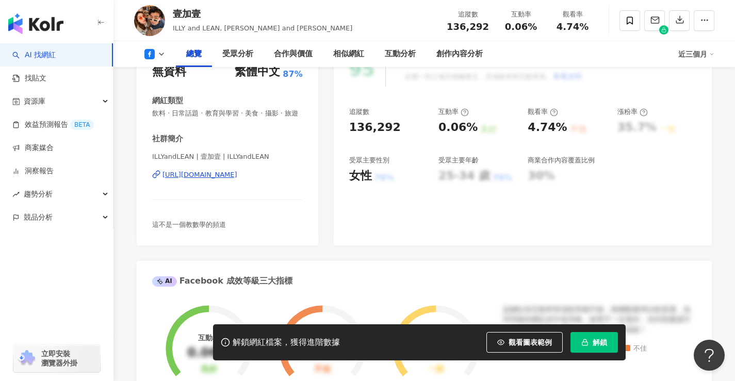
click at [237, 179] on div "[URL][DOMAIN_NAME]" at bounding box center [199, 174] width 75 height 9
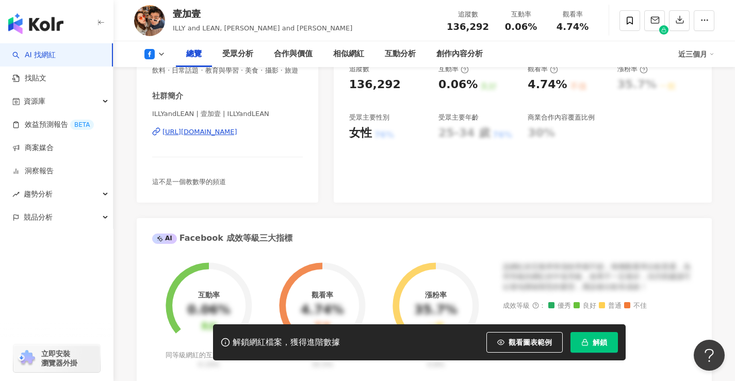
scroll to position [258, 0]
